Goal: Task Accomplishment & Management: Complete application form

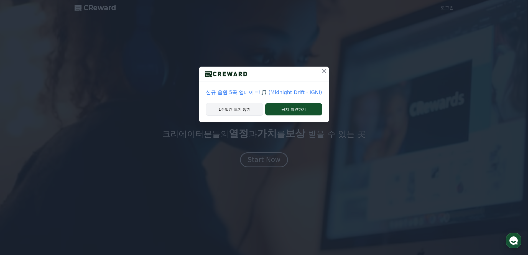
click at [243, 111] on button "1주일간 보지 않기" at bounding box center [234, 109] width 57 height 13
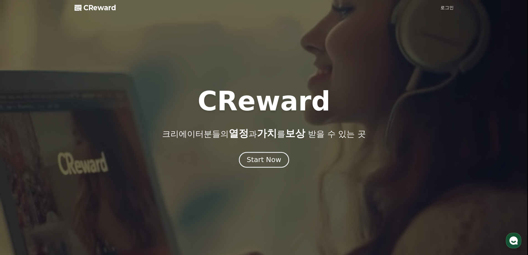
click at [263, 162] on div "Start Now" at bounding box center [264, 159] width 34 height 9
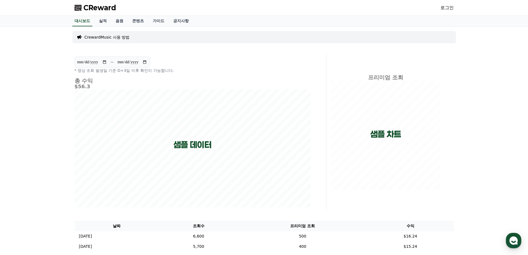
click at [441, 12] on div "로그인" at bounding box center [446, 7] width 13 height 9
click at [442, 9] on link "로그인" at bounding box center [446, 7] width 13 height 7
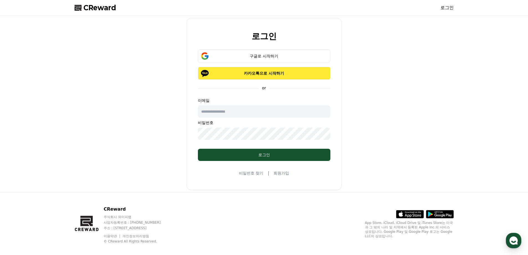
click at [262, 73] on p "카카오톡으로 시작하기" at bounding box center [264, 73] width 116 height 6
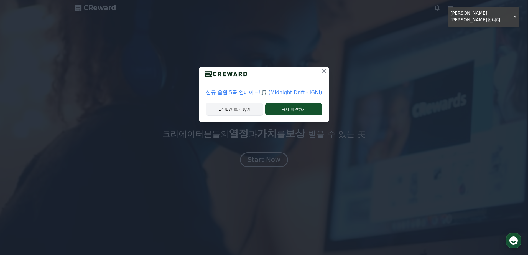
click at [239, 106] on button "1주일간 보지 않기" at bounding box center [234, 109] width 57 height 13
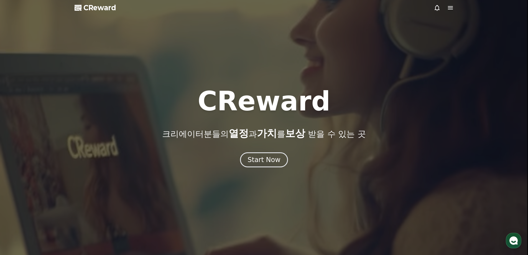
click at [103, 11] on span "CReward" at bounding box center [99, 7] width 33 height 9
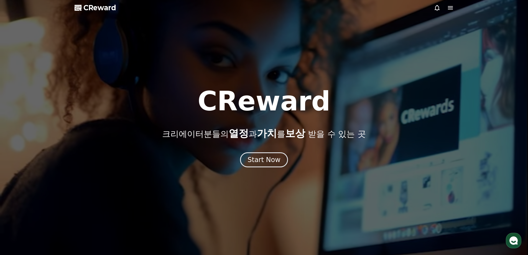
click at [450, 8] on icon at bounding box center [450, 7] width 7 height 7
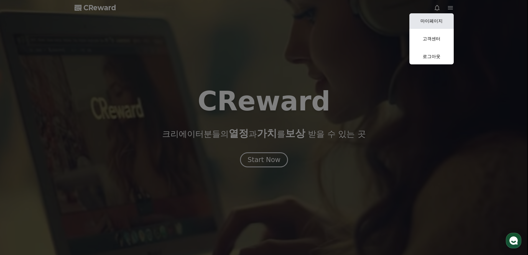
click at [435, 24] on link "마이페이지" at bounding box center [431, 21] width 44 height 16
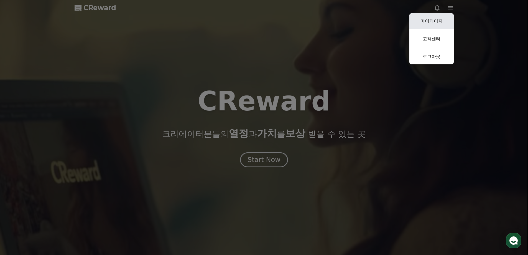
select select "**********"
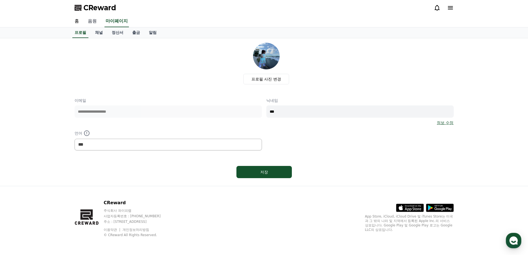
click at [91, 23] on link "음원" at bounding box center [92, 22] width 18 height 12
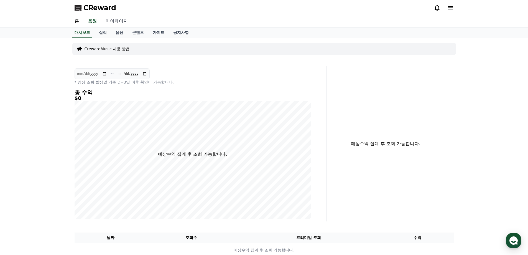
click at [107, 20] on link "마이페이지" at bounding box center [116, 22] width 31 height 12
select select "**********"
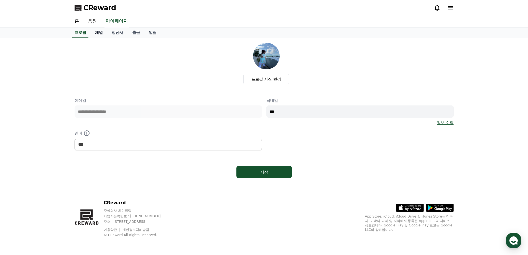
click at [101, 31] on link "채널" at bounding box center [99, 32] width 17 height 11
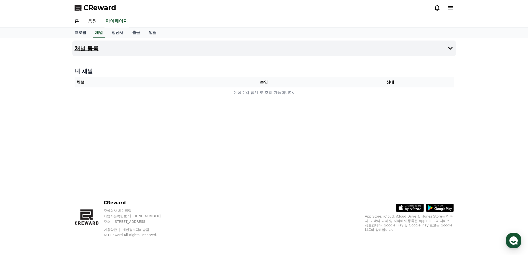
click at [101, 49] on button "채널 등록" at bounding box center [263, 48] width 383 height 16
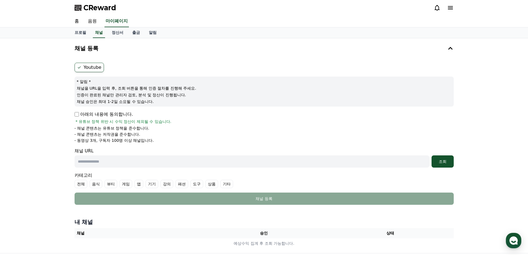
click at [80, 115] on p "아래의 내용에 동의합니다." at bounding box center [104, 114] width 58 height 7
click at [115, 158] on input "text" at bounding box center [252, 161] width 355 height 12
paste input "**********"
type input "**********"
click at [442, 163] on div "조회" at bounding box center [443, 161] width 18 height 6
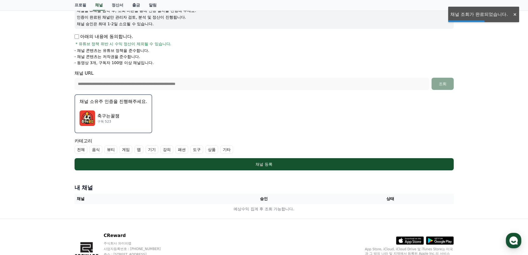
scroll to position [83, 0]
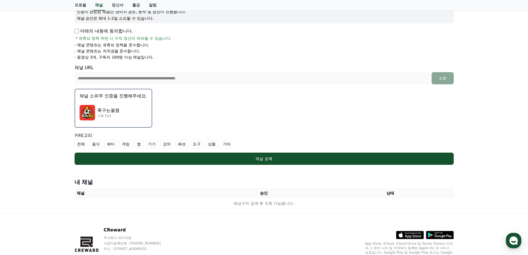
click at [225, 145] on label "기타" at bounding box center [226, 144] width 13 height 8
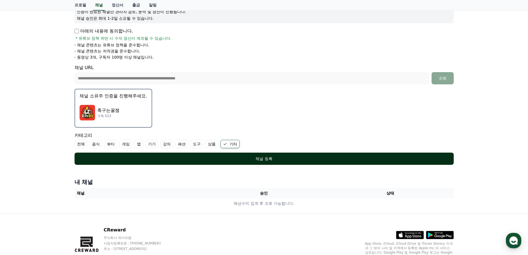
click at [170, 156] on div "채널 등록" at bounding box center [264, 159] width 357 height 6
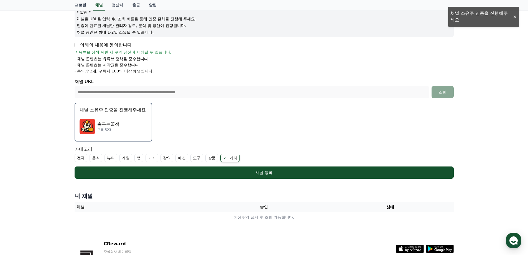
scroll to position [55, 0]
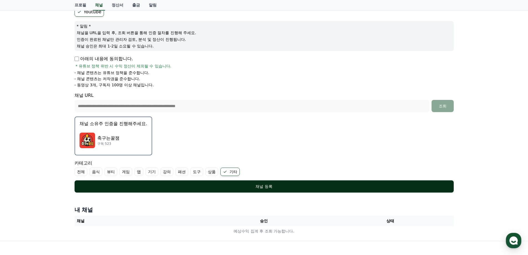
click at [264, 185] on div "채널 등록" at bounding box center [264, 186] width 357 height 6
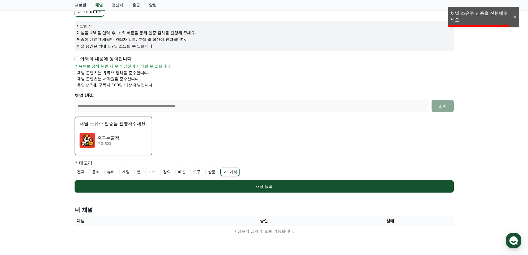
click at [476, 17] on div "**********" at bounding box center [264, 112] width 528 height 258
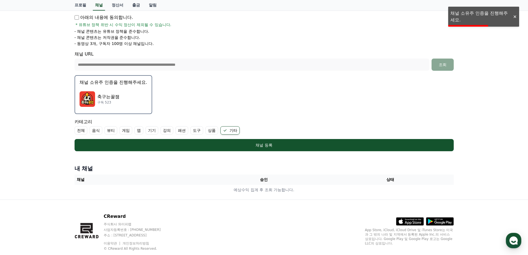
scroll to position [110, 0]
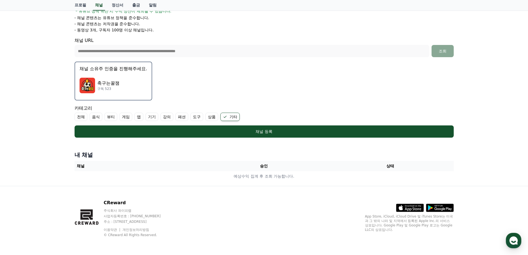
click at [469, 162] on div "**********" at bounding box center [264, 57] width 528 height 258
click at [118, 81] on p "축구는꿀잼" at bounding box center [108, 83] width 22 height 7
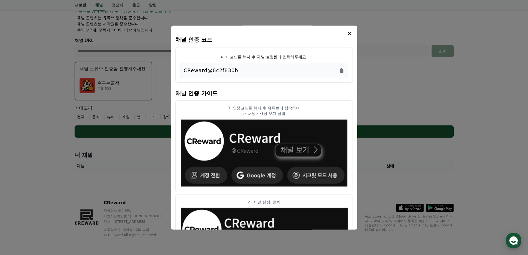
drag, startPoint x: 243, startPoint y: 68, endPoint x: 180, endPoint y: 69, distance: 63.2
click at [180, 69] on div "CReward@8c2f830b" at bounding box center [264, 70] width 168 height 15
copy p "CReward@8c2f830b"
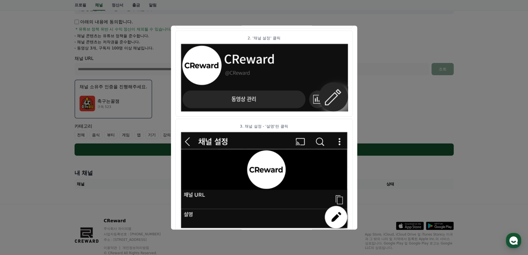
scroll to position [83, 0]
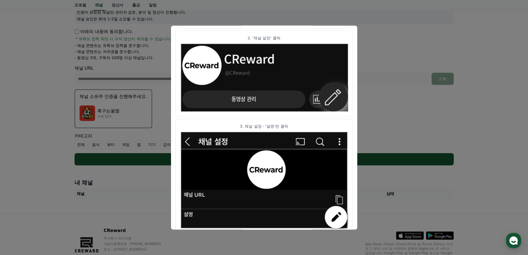
click at [408, 105] on button "close modal" at bounding box center [264, 127] width 528 height 255
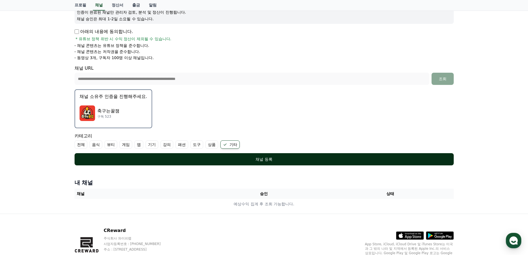
click at [313, 158] on div "채널 등록" at bounding box center [264, 159] width 357 height 6
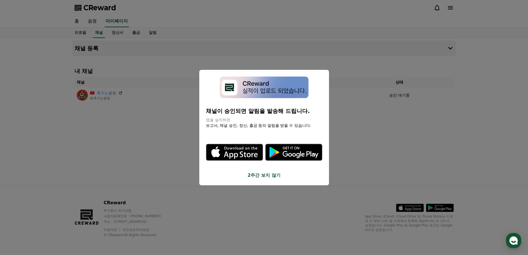
click at [265, 175] on button "2주간 보지 않기" at bounding box center [264, 175] width 116 height 7
